Goal: Task Accomplishment & Management: Use online tool/utility

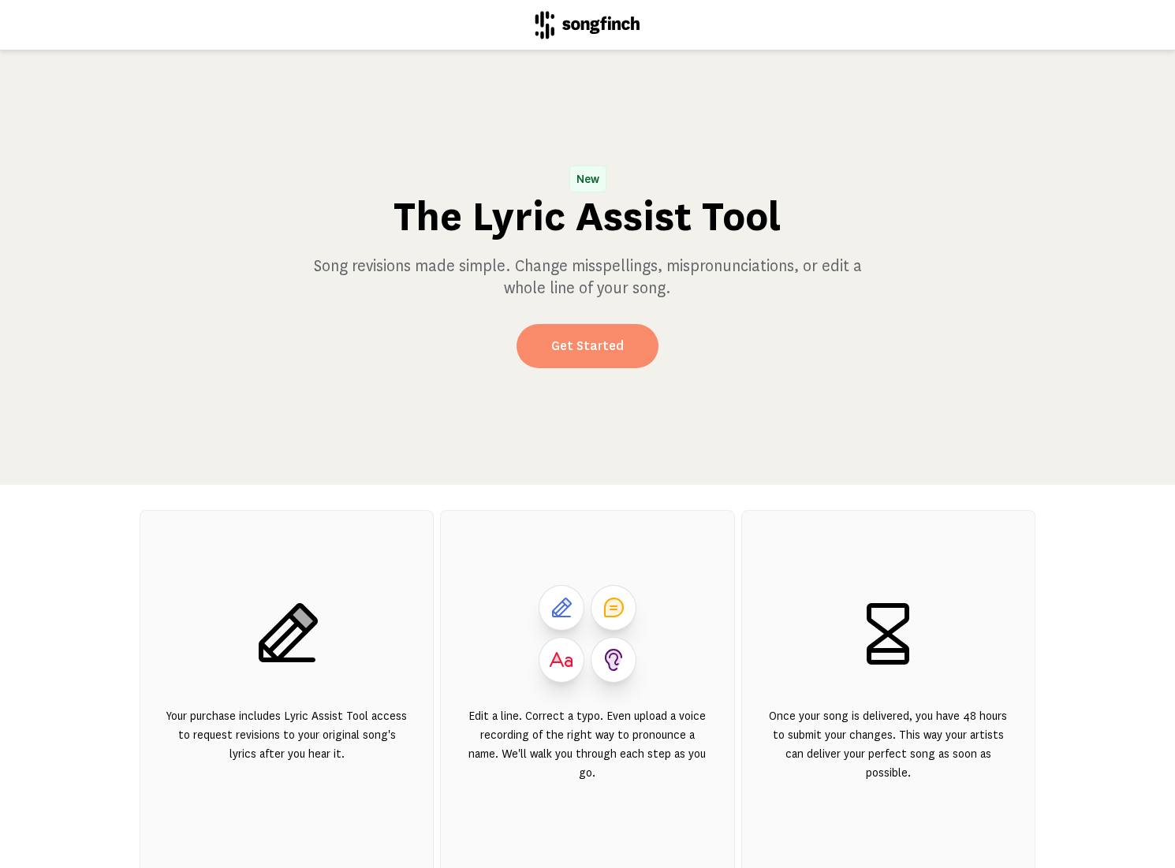
click at [578, 360] on link "Get Started" at bounding box center [587, 346] width 142 height 44
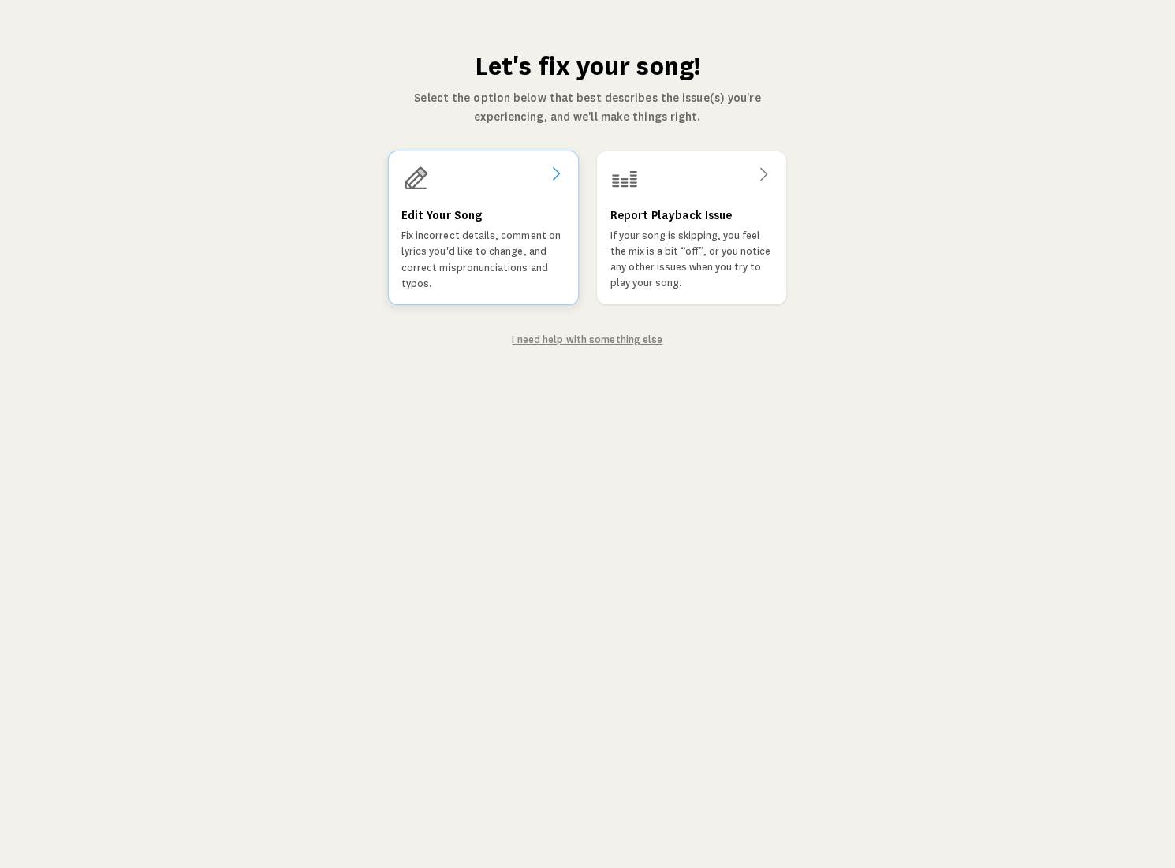
click at [500, 257] on p "Fix incorrect details, comment on lyrics you'd like to change, and correct misp…" at bounding box center [483, 260] width 164 height 64
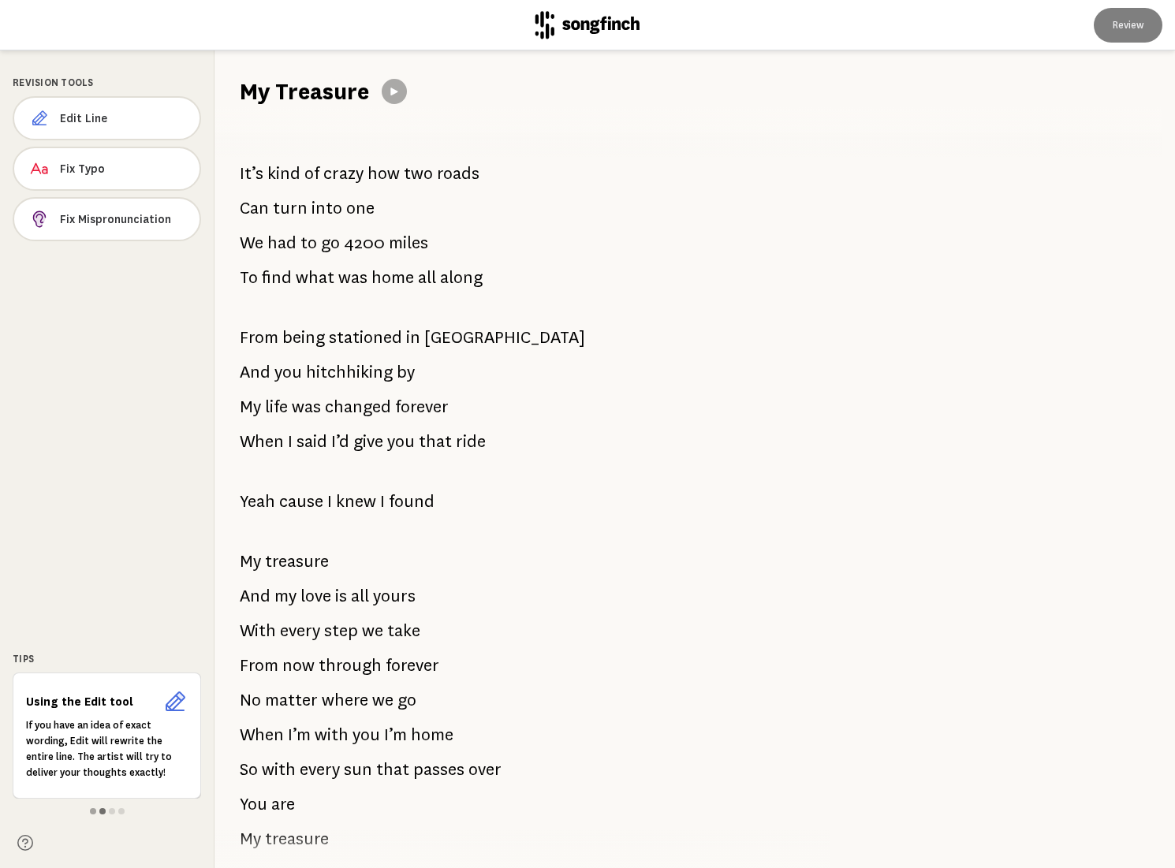
click at [102, 810] on span at bounding box center [102, 811] width 6 height 6
click at [110, 812] on span at bounding box center [112, 811] width 6 height 6
click at [121, 810] on span at bounding box center [121, 811] width 6 height 6
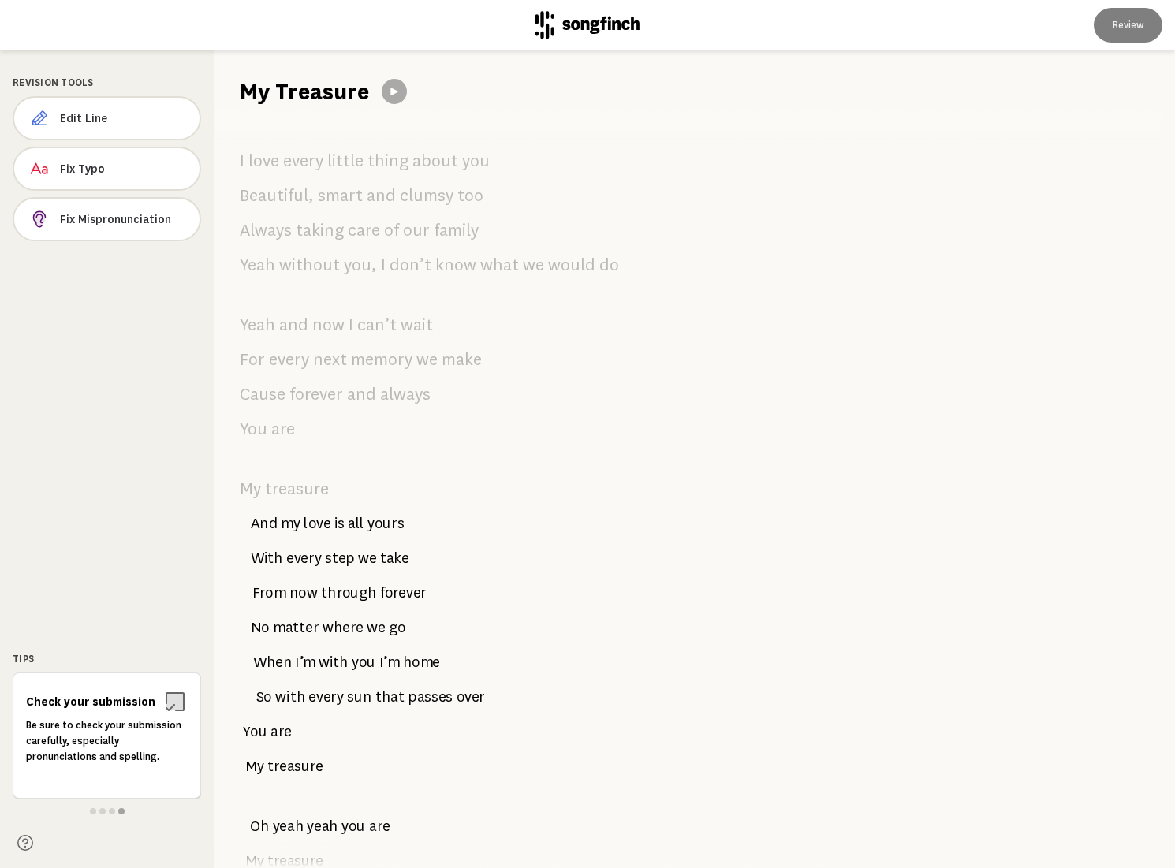
scroll to position [1749, 0]
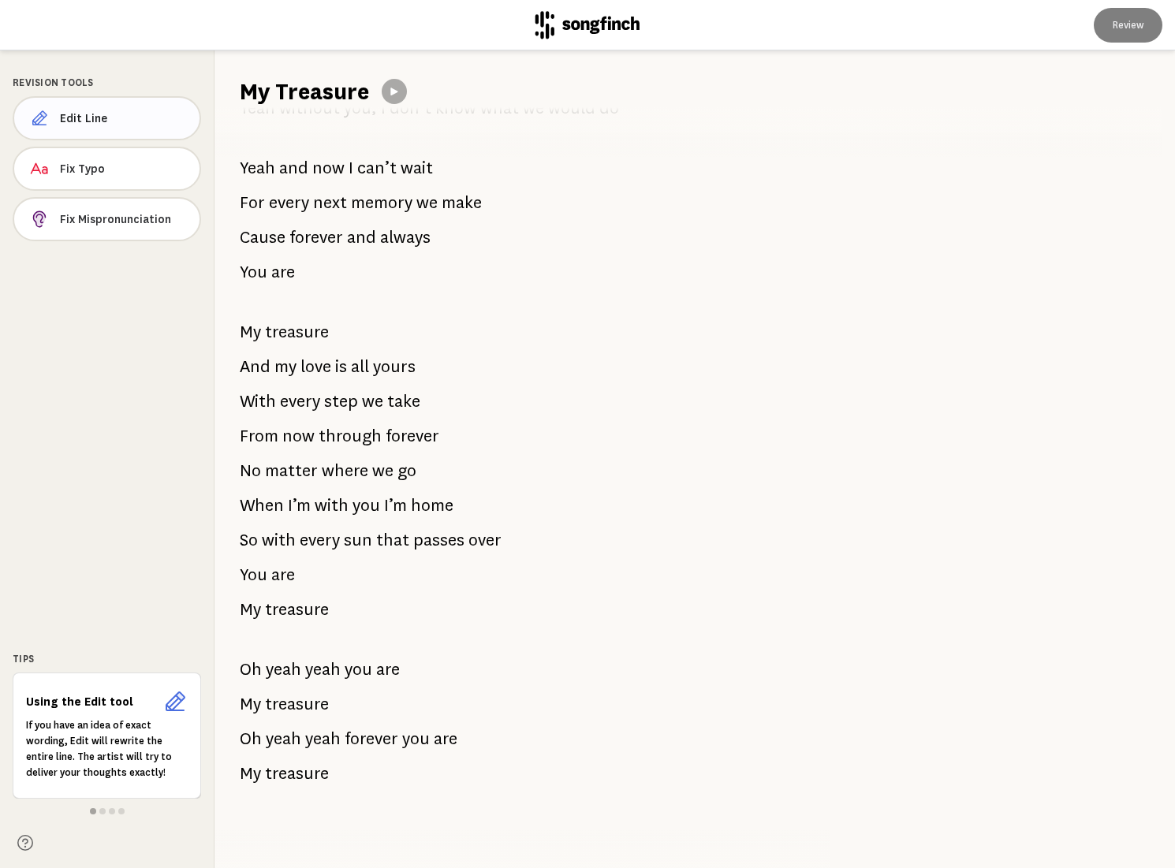
click at [101, 122] on span "Edit Line" at bounding box center [123, 118] width 127 height 16
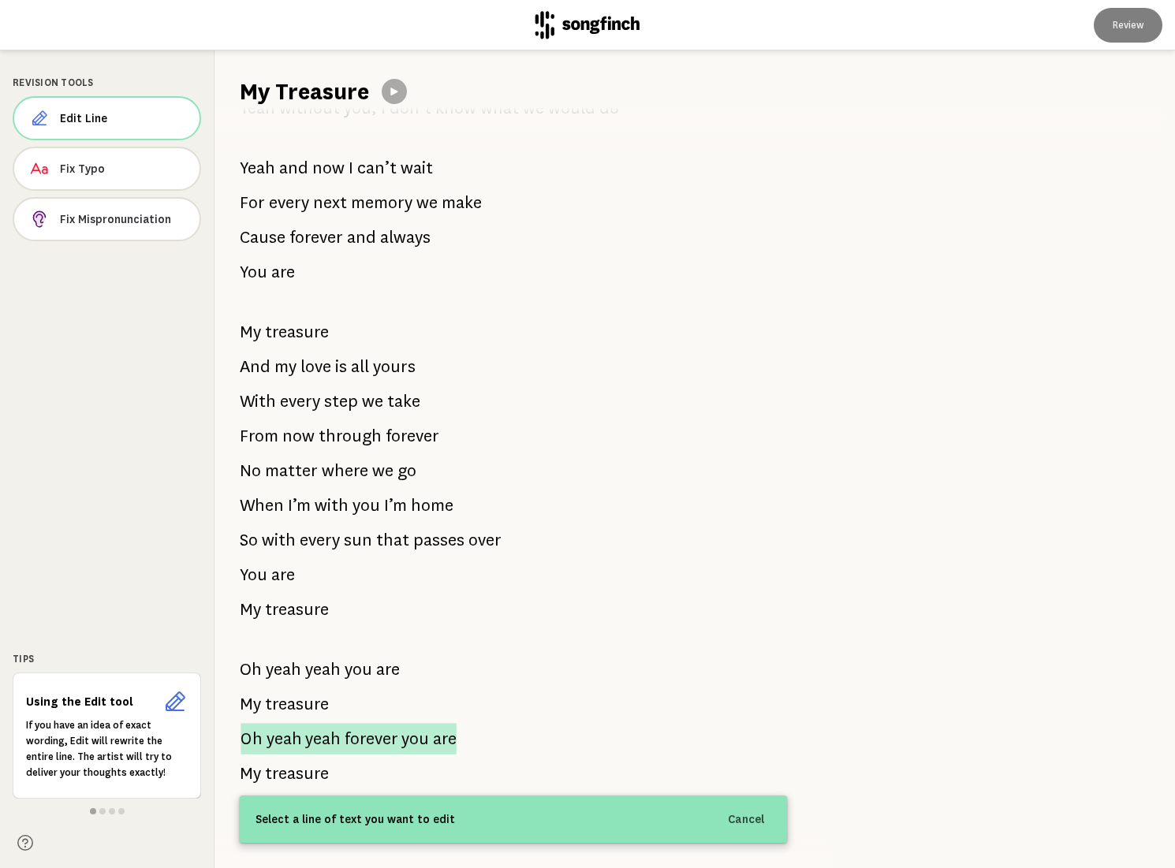
click at [385, 740] on span "forever" at bounding box center [371, 739] width 53 height 32
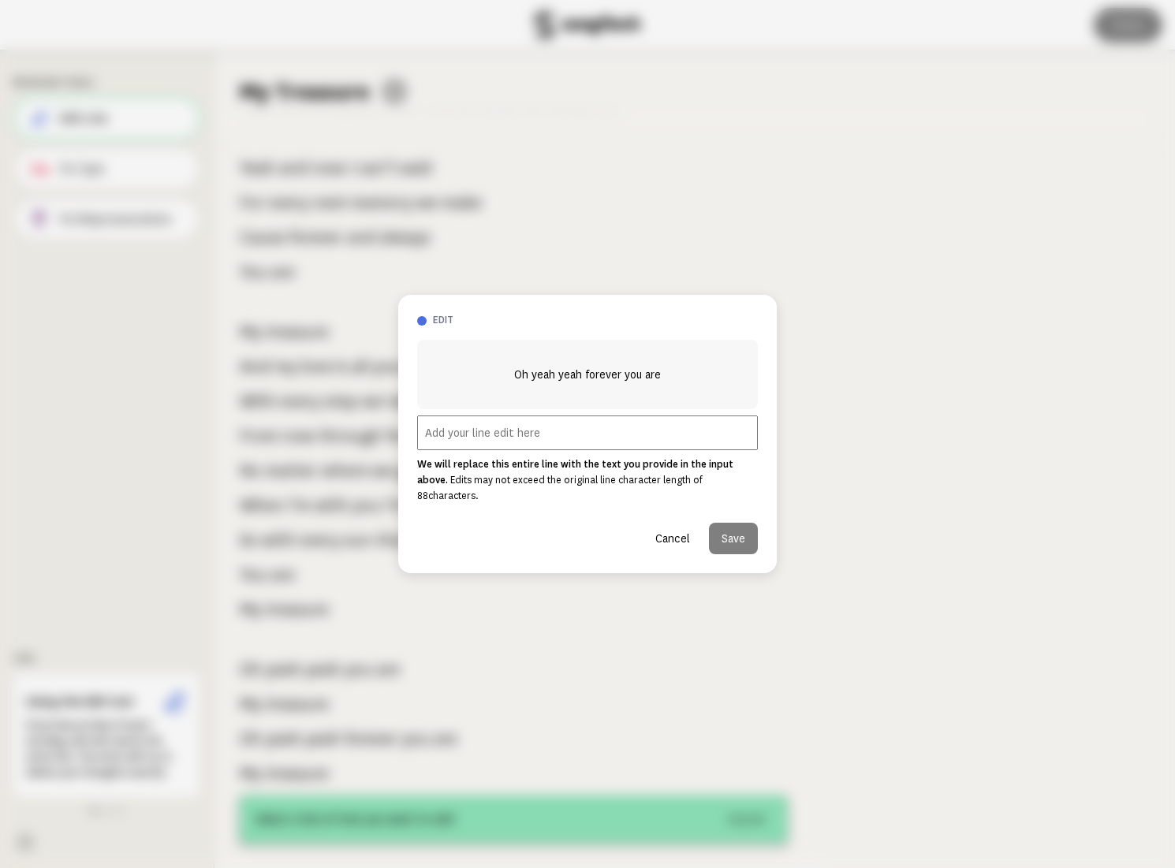
click at [434, 444] on input "text" at bounding box center [587, 432] width 341 height 35
drag, startPoint x: 518, startPoint y: 383, endPoint x: 659, endPoint y: 385, distance: 141.1
click at [659, 384] on span "Oh yeah yeah forever you are" at bounding box center [587, 374] width 147 height 19
copy span "Oh yeah yeah forever you are"
click at [478, 445] on input "text" at bounding box center [587, 432] width 341 height 35
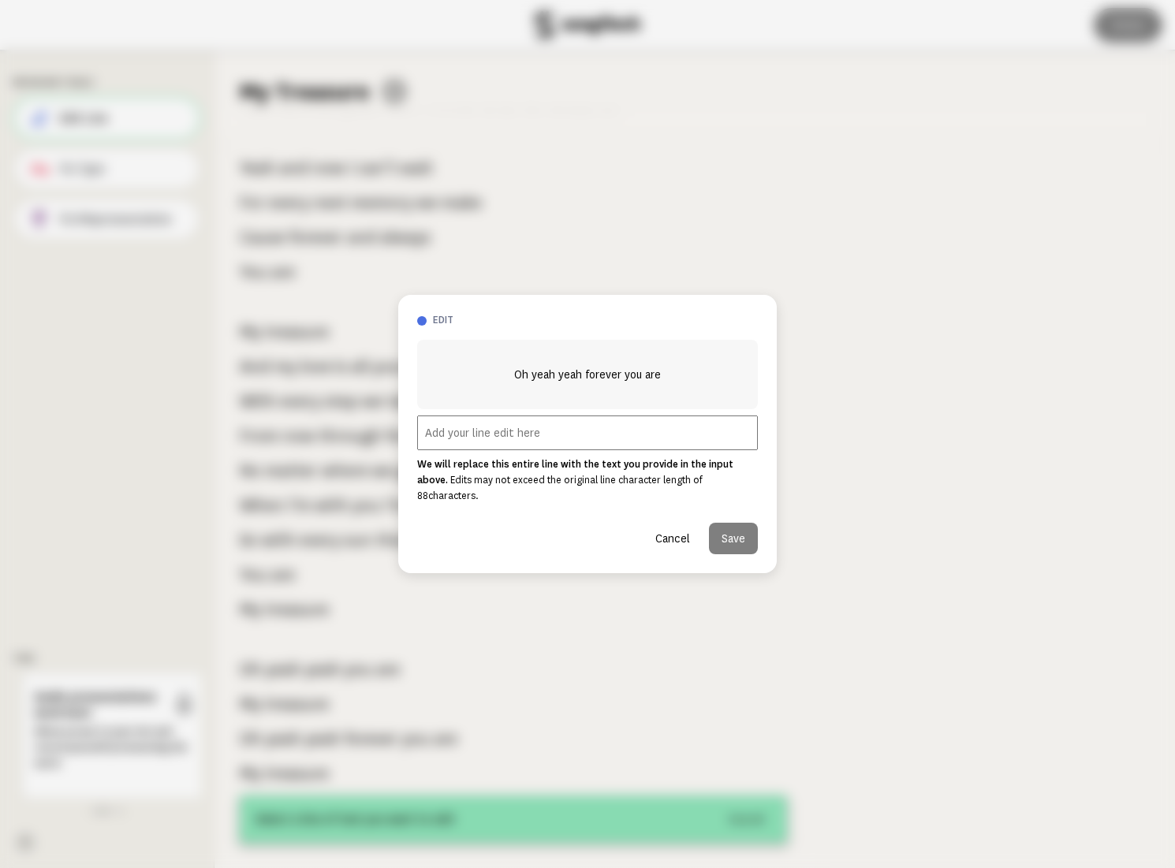
paste input "Oh yeah yeah forever you are"
click at [494, 440] on input "Oh yeah yeah forever you are" at bounding box center [587, 432] width 341 height 35
type input "Oh yeah yeah [PERSON_NAME] forever you are"
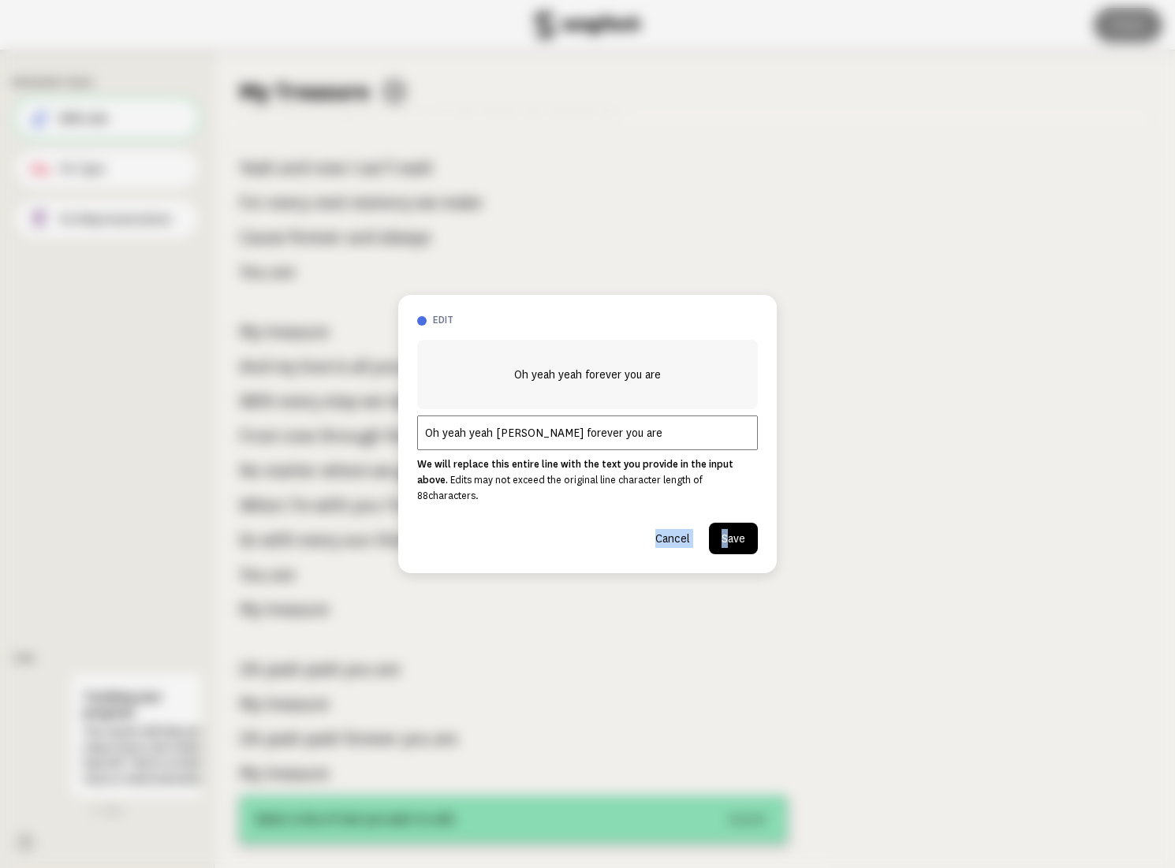
drag, startPoint x: 728, startPoint y: 531, endPoint x: 555, endPoint y: 512, distance: 173.7
click at [555, 512] on div "Cancel Save" at bounding box center [587, 532] width 341 height 44
click at [658, 525] on button "Cancel" at bounding box center [673, 539] width 60 height 32
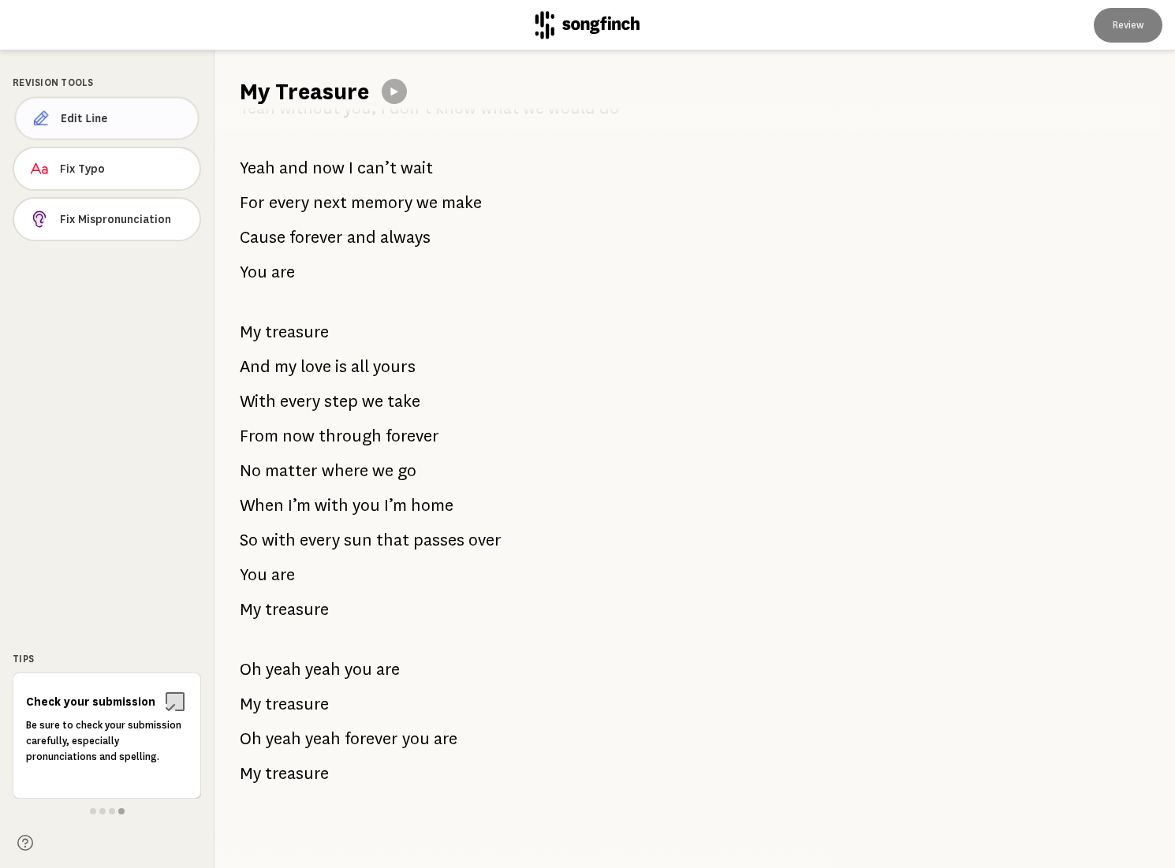
drag, startPoint x: 110, startPoint y: 117, endPoint x: 132, endPoint y: 137, distance: 30.7
click at [111, 116] on span "Edit Line" at bounding box center [123, 118] width 125 height 16
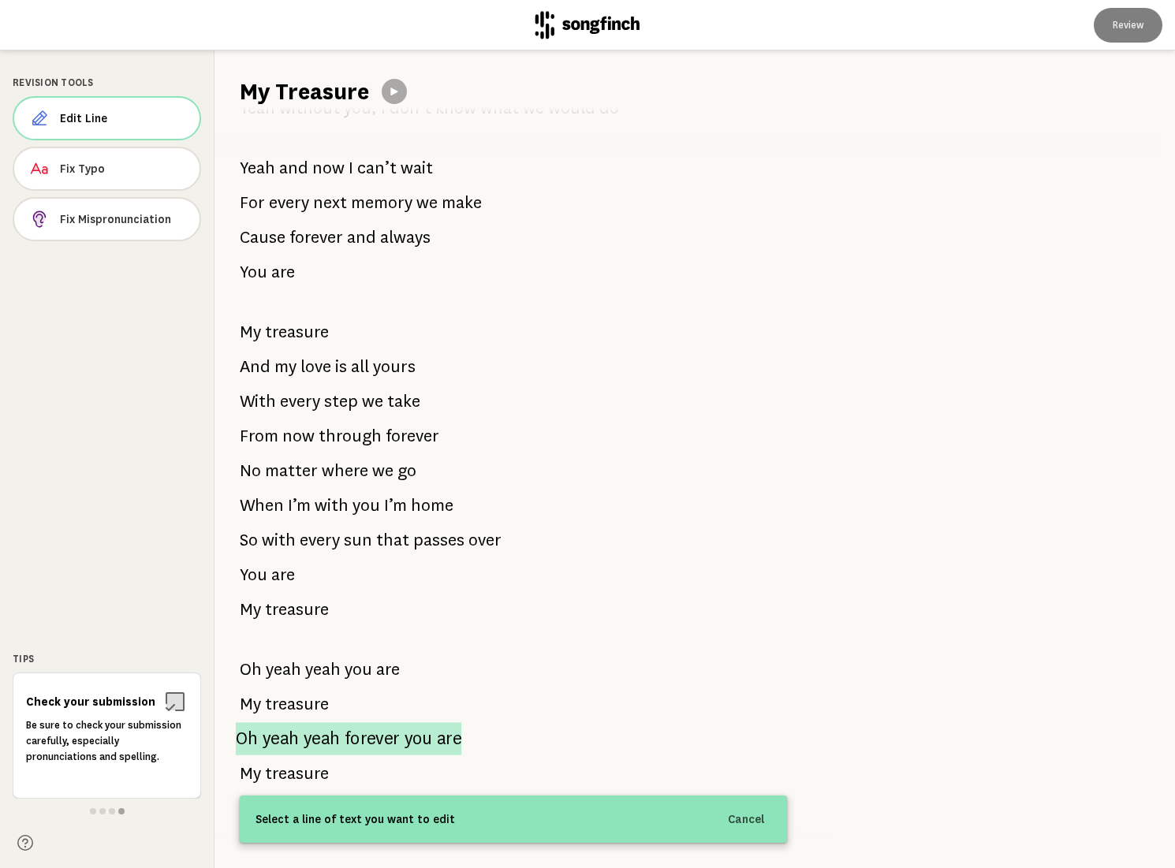
click at [399, 740] on p "Oh yeah yeah forever you are" at bounding box center [348, 738] width 225 height 33
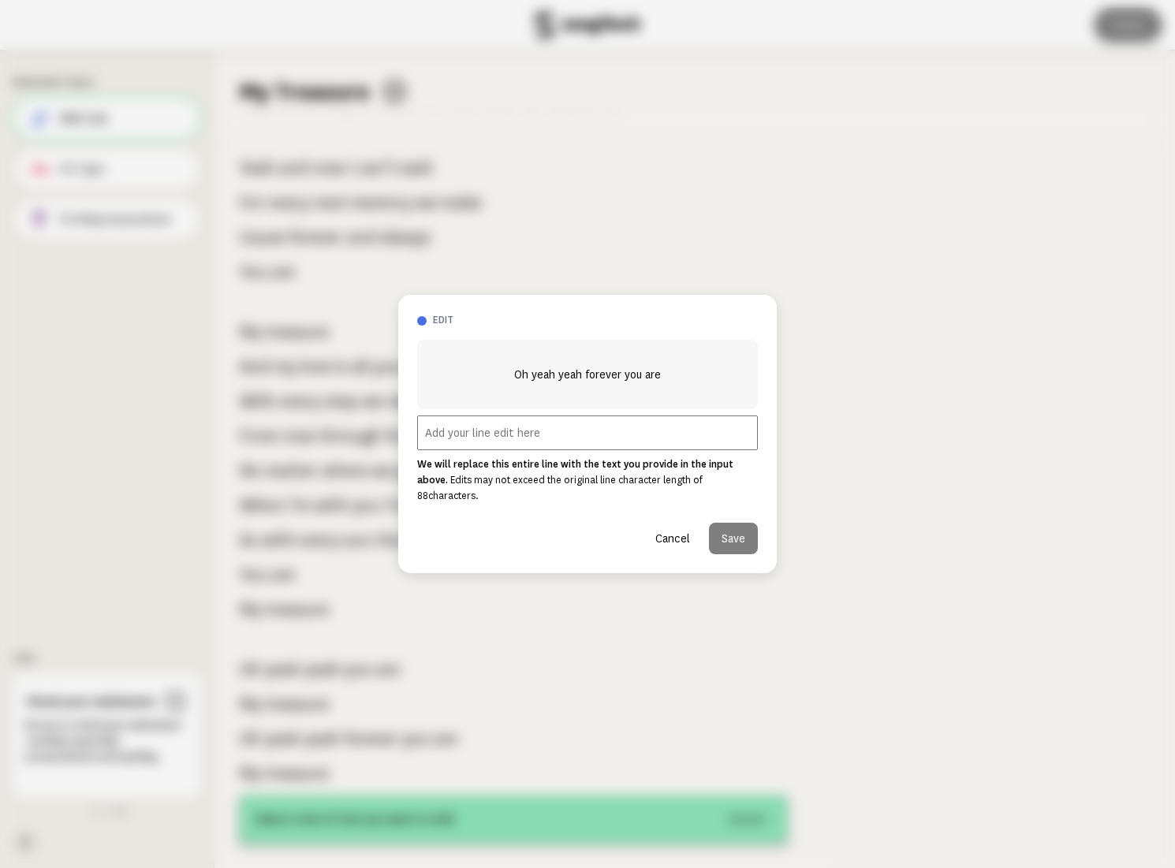
click at [569, 440] on input "text" at bounding box center [587, 432] width 341 height 35
paste input "Oh yeah yeah forever you are"
click at [535, 439] on input "Oh yeah yeah forever you are" at bounding box center [587, 432] width 341 height 35
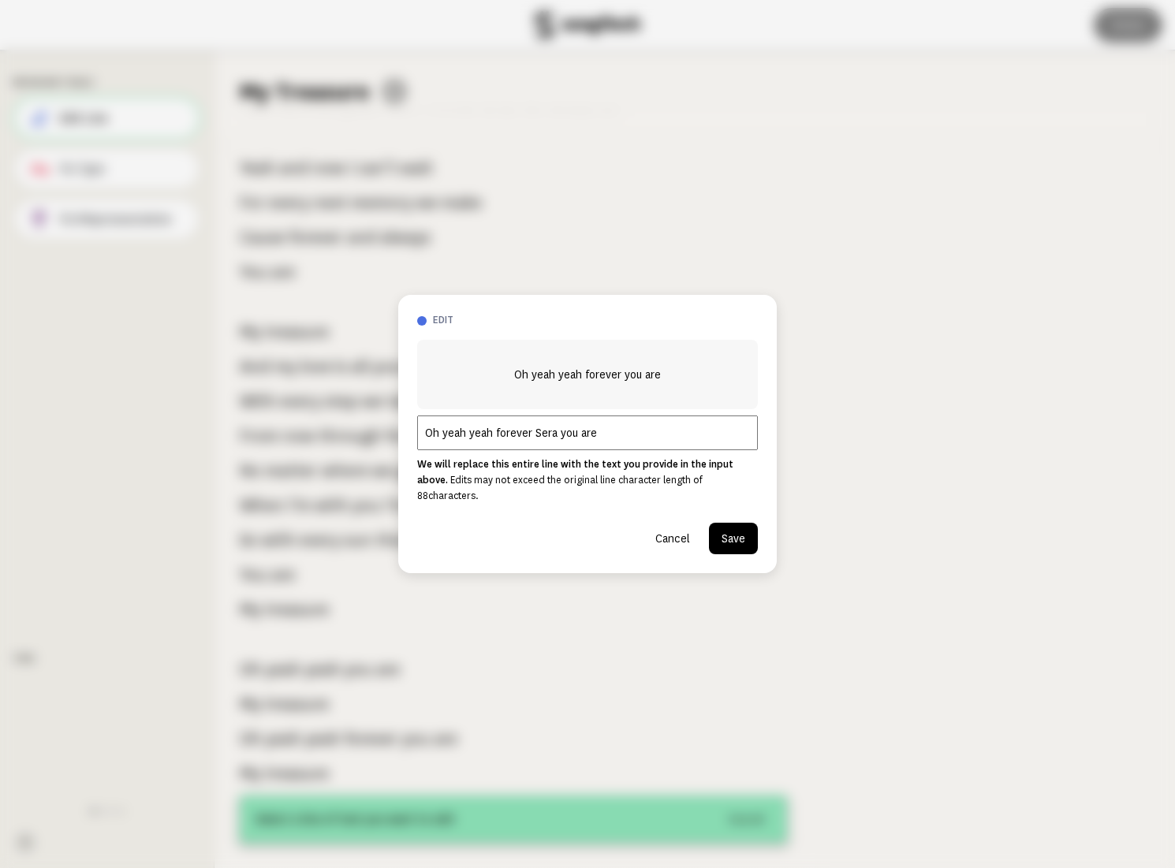
type input "Oh yeah yeah forever Sera you are"
click at [726, 523] on button "Save" at bounding box center [733, 539] width 49 height 32
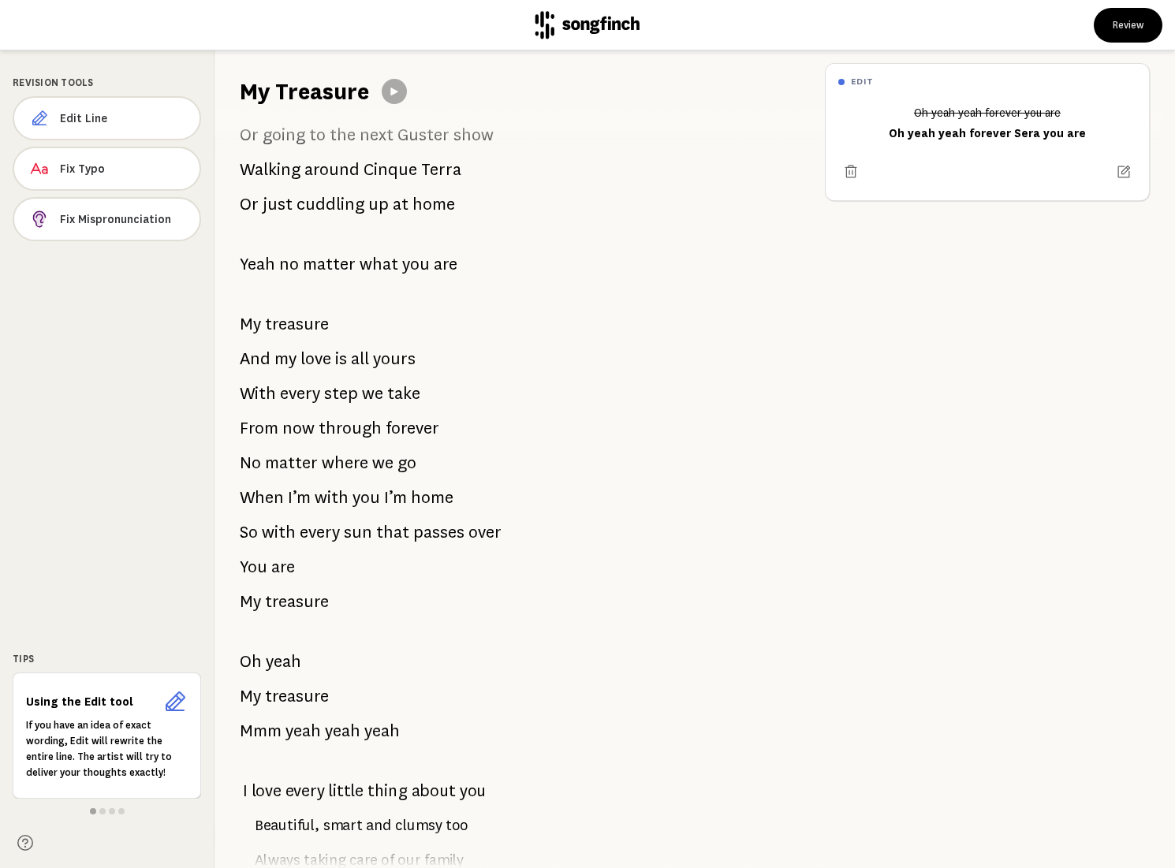
scroll to position [984, 0]
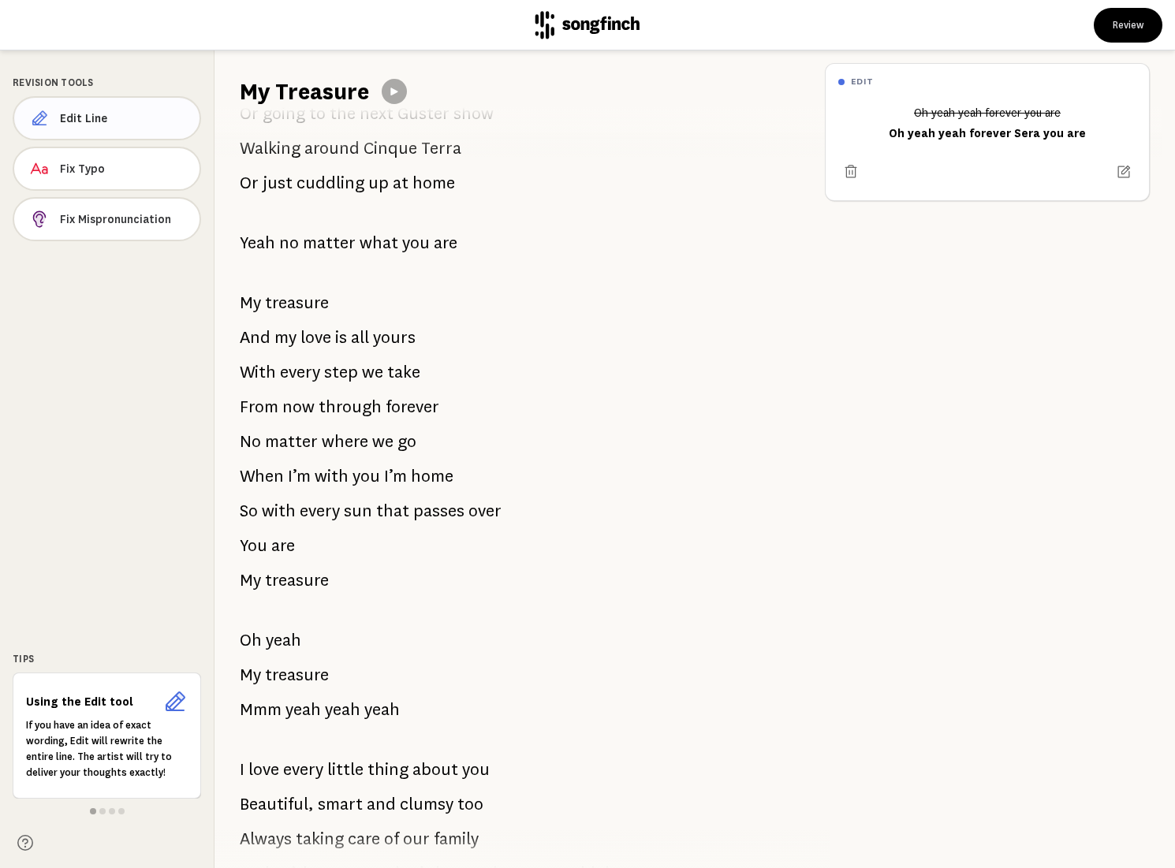
click at [106, 122] on span "Edit Line" at bounding box center [123, 118] width 127 height 16
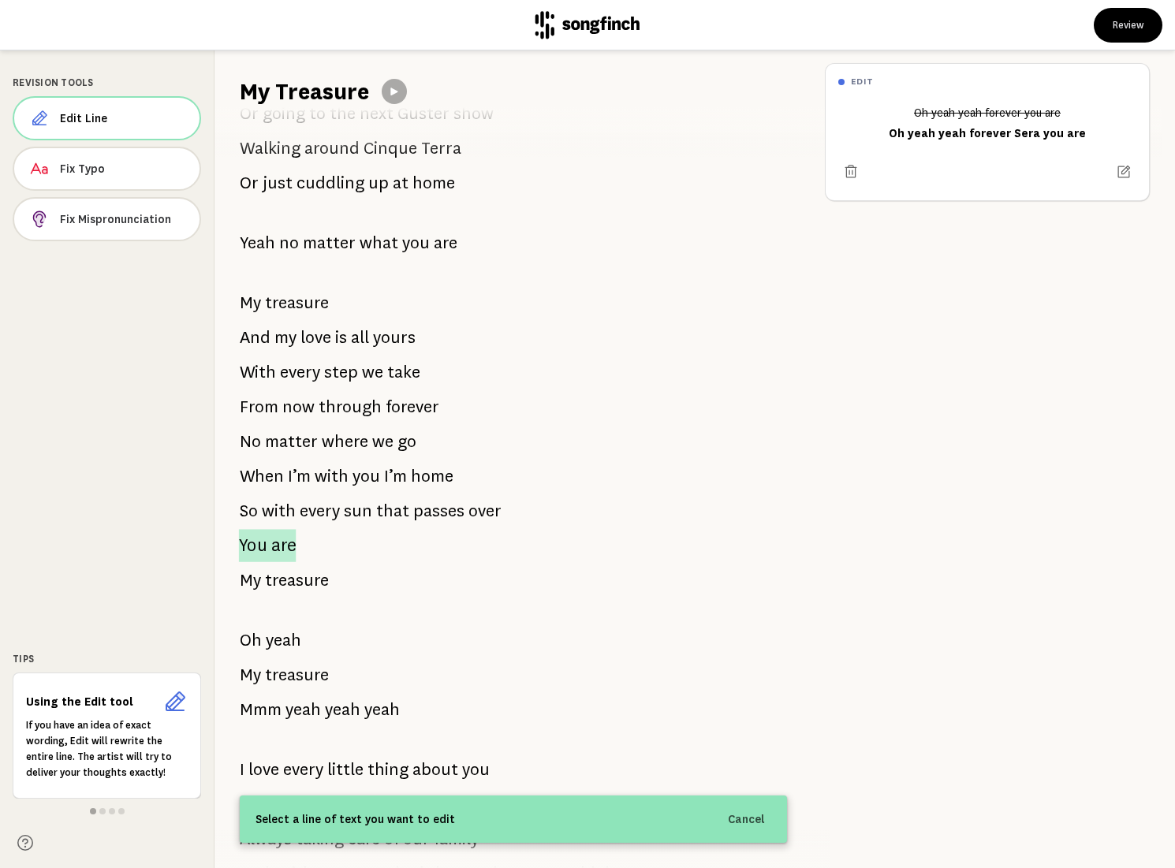
click at [254, 546] on span "You" at bounding box center [253, 545] width 28 height 33
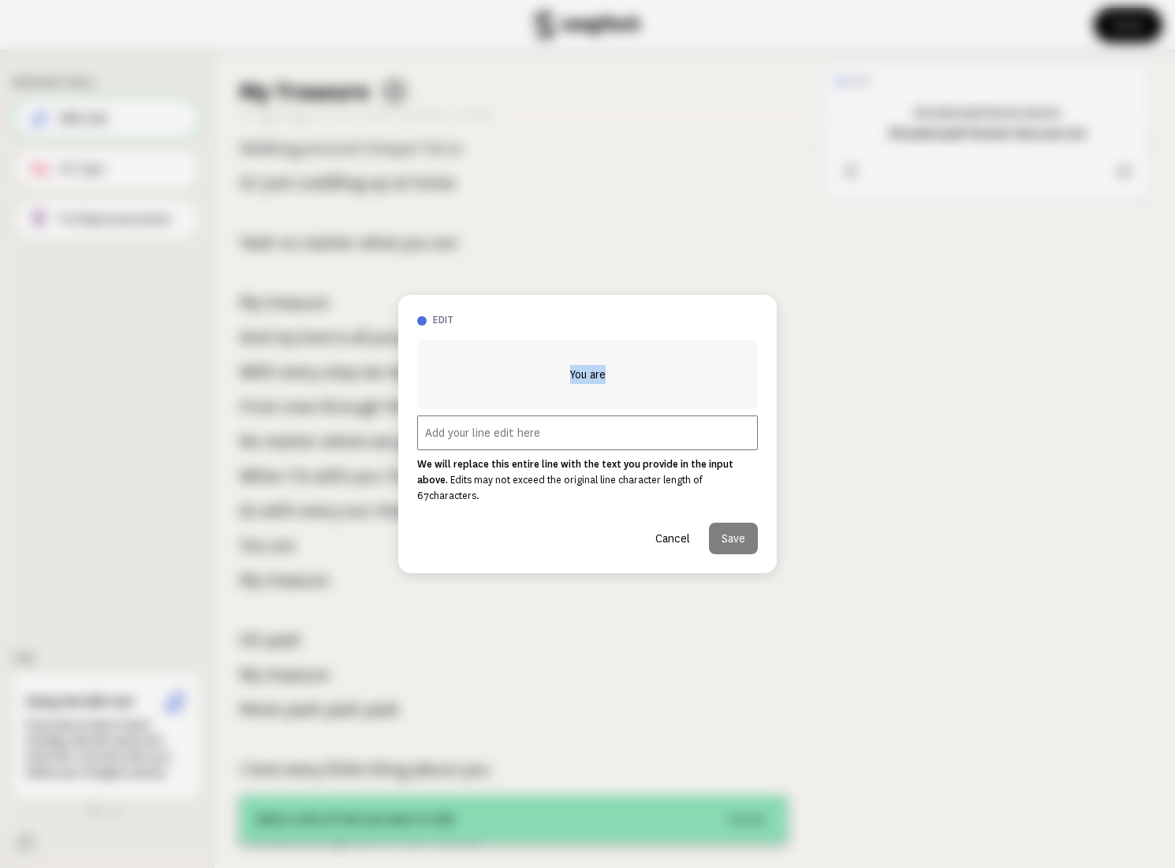
drag, startPoint x: 577, startPoint y: 385, endPoint x: 546, endPoint y: 384, distance: 30.8
click at [546, 384] on div "You are" at bounding box center [587, 374] width 341 height 69
copy span "You are"
click at [527, 445] on input "text" at bounding box center [587, 432] width 341 height 35
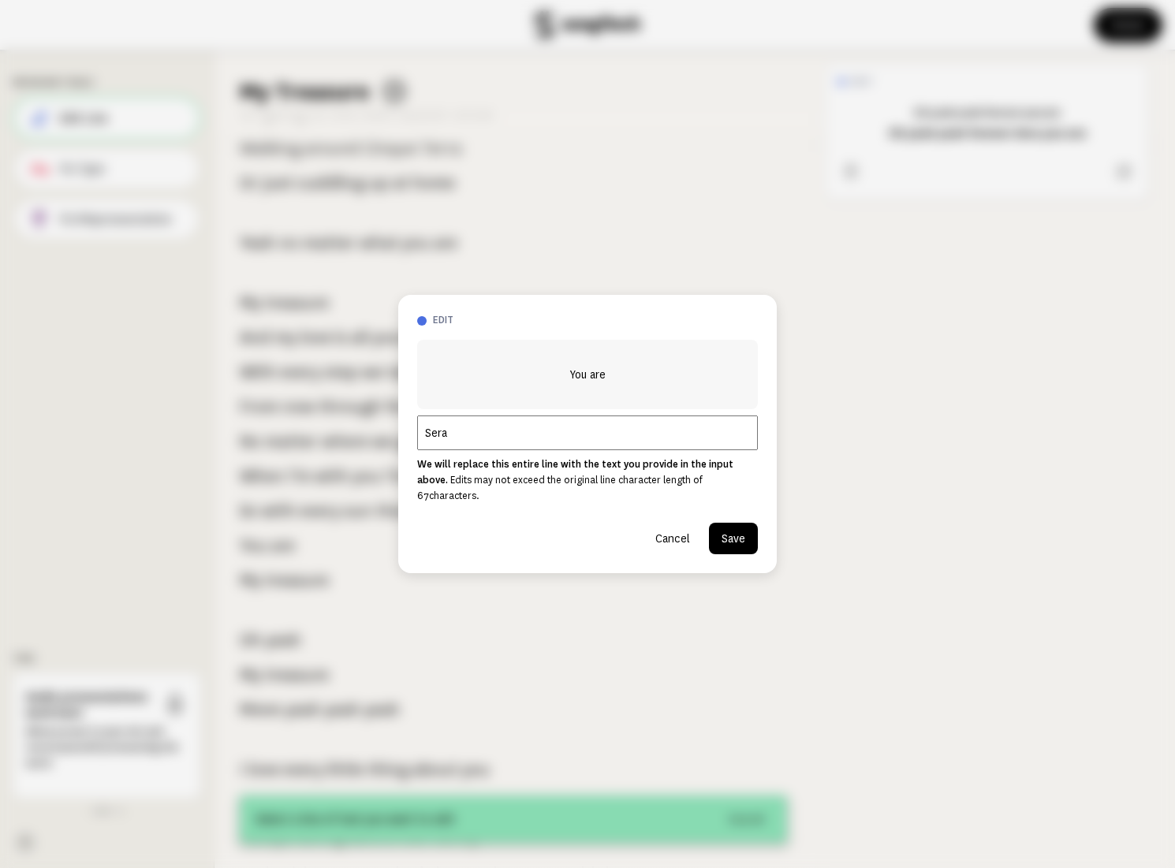
paste input "You are"
click at [455, 443] on input "Sera You are" at bounding box center [587, 432] width 341 height 35
type input "Sera you are"
click at [722, 527] on button "Save" at bounding box center [733, 539] width 49 height 32
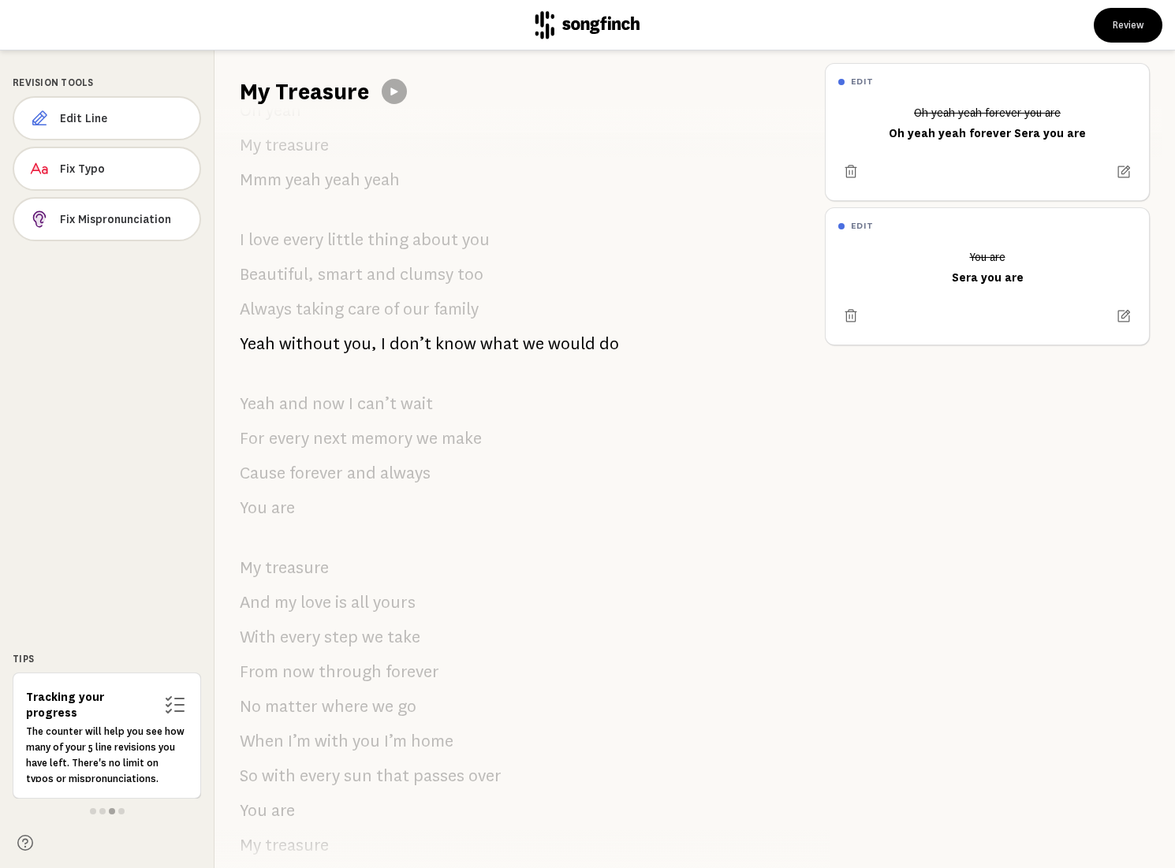
scroll to position [1749, 0]
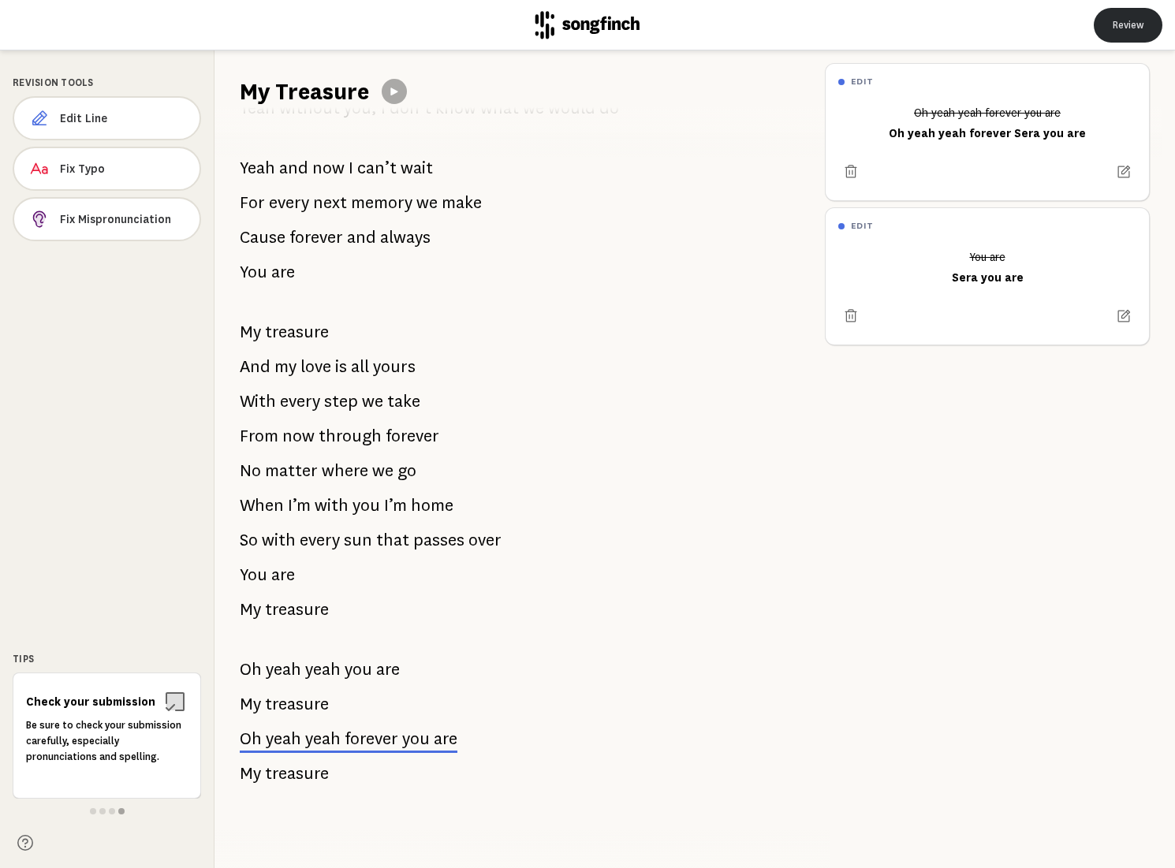
click at [1118, 31] on button "Review" at bounding box center [1128, 25] width 69 height 35
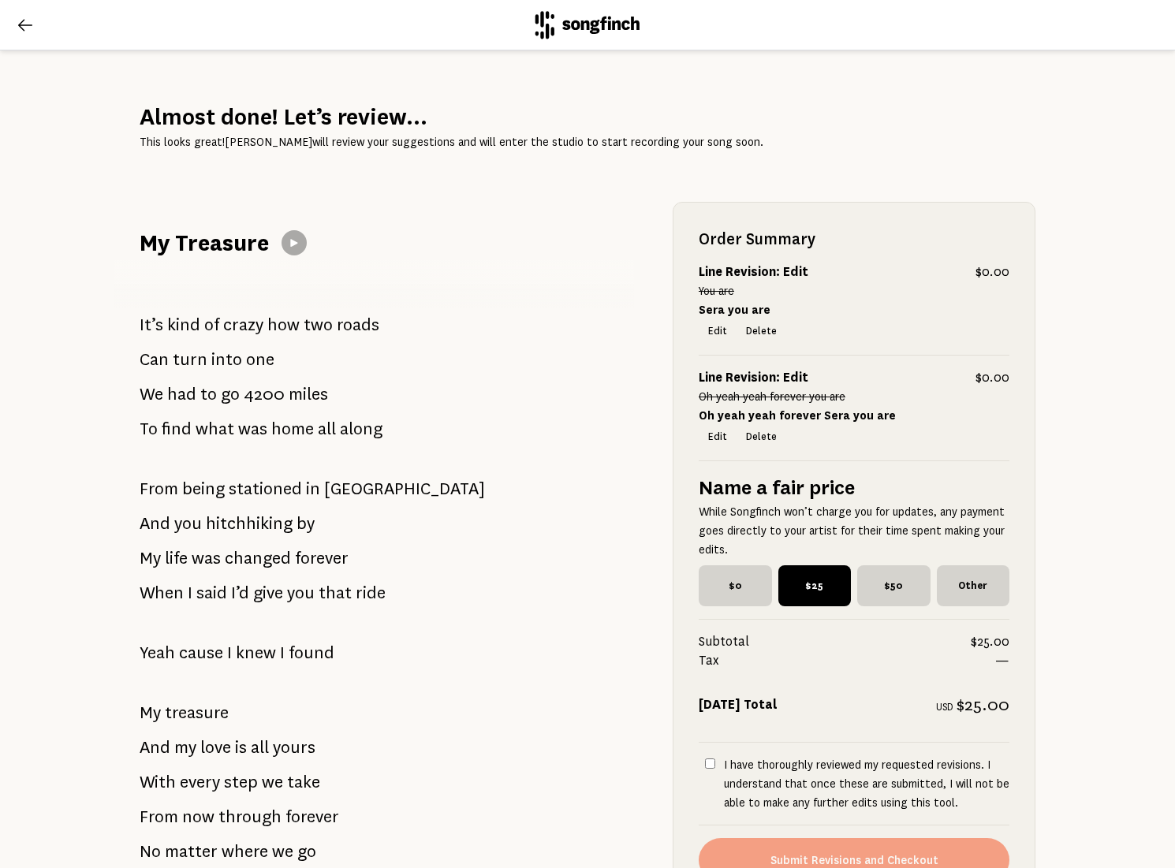
scroll to position [378, 0]
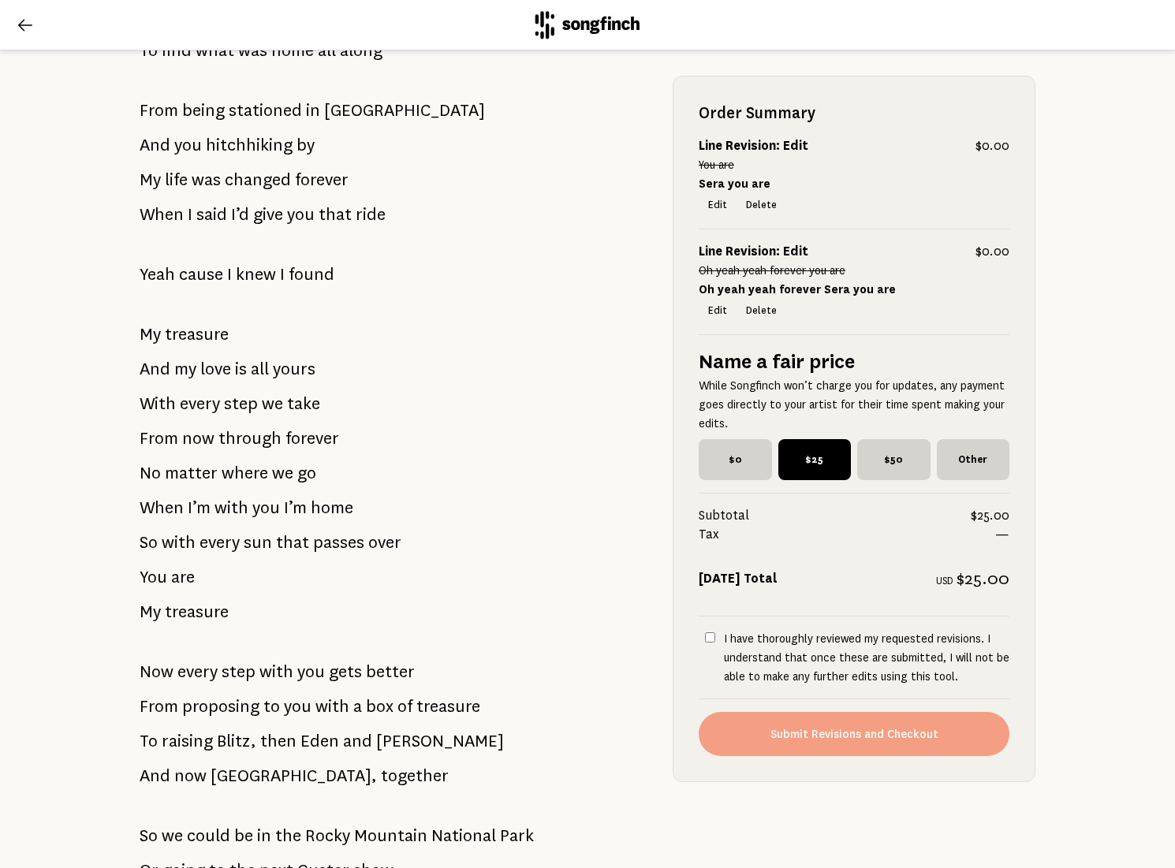
click at [691, 636] on div "Order Summary Line Revision: Edit $0.00 You are Sera you are Edit Delete Line R…" at bounding box center [854, 429] width 363 height 706
click at [702, 638] on label "I have thoroughly reviewed my requested revisions. I understand that once these…" at bounding box center [854, 657] width 311 height 57
click at [705, 638] on input "I have thoroughly reviewed my requested revisions. I understand that once these…" at bounding box center [710, 637] width 10 height 10
checkbox input "true"
